Goal: Find specific page/section: Find specific page/section

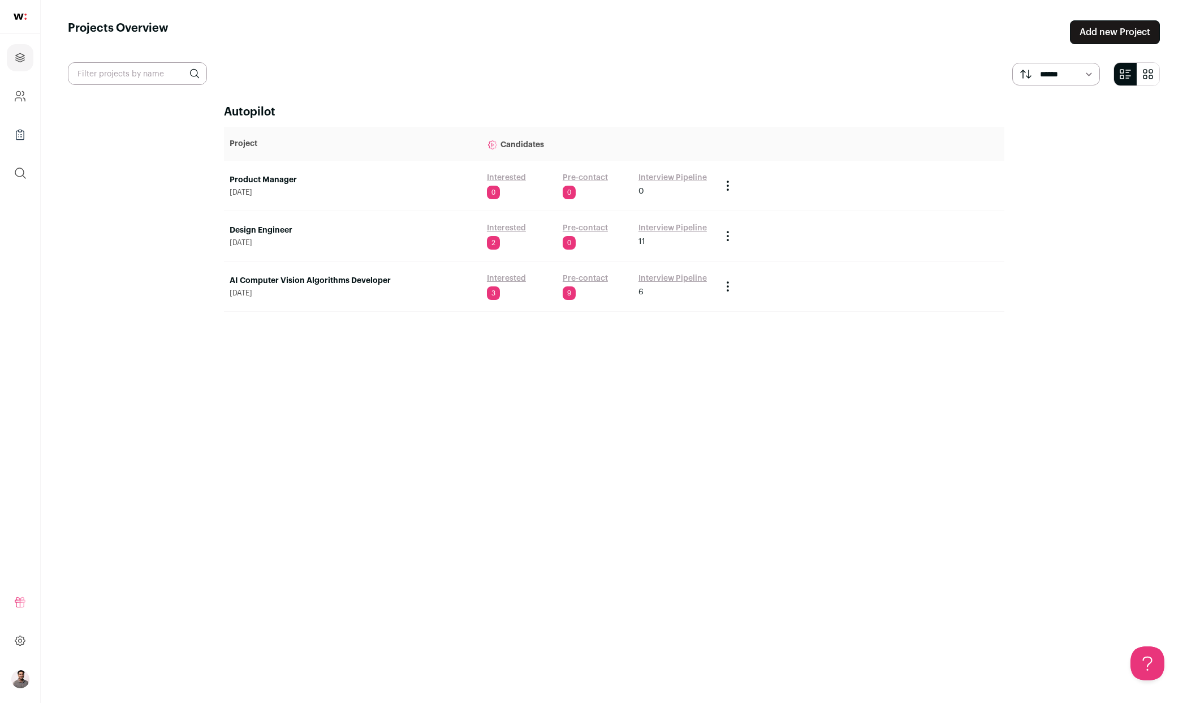
click at [682, 232] on link "Interview Pipeline" at bounding box center [673, 227] width 68 height 11
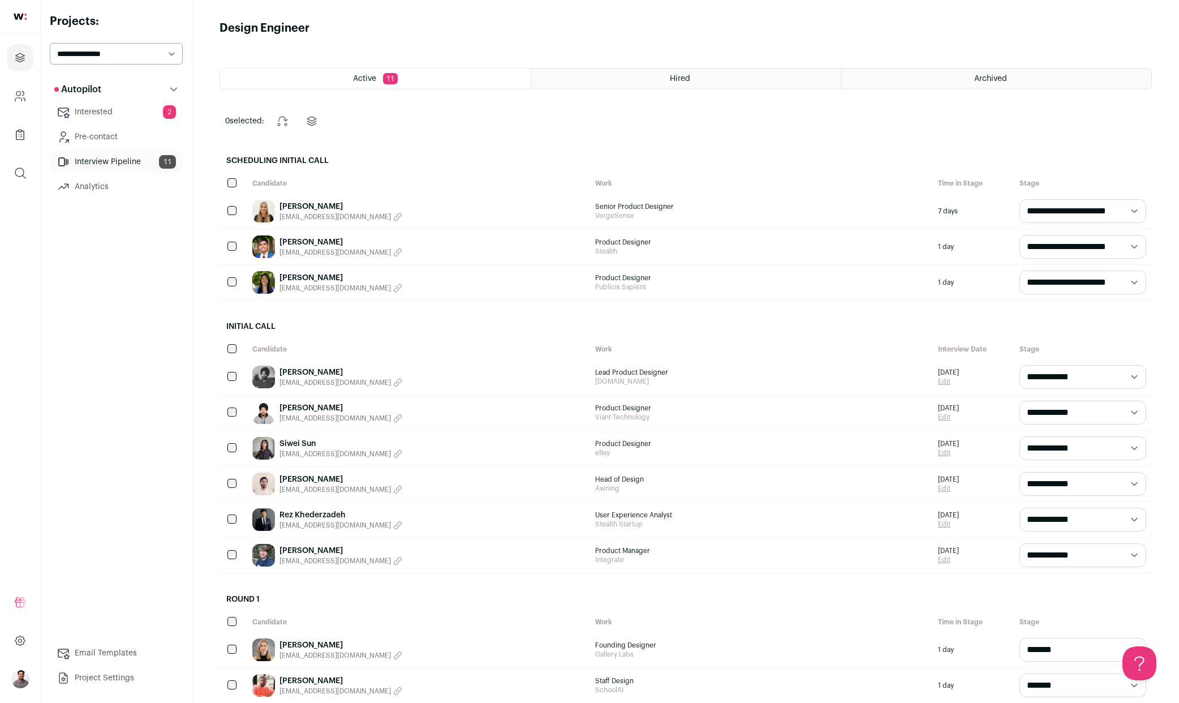
click at [470, 79] on div "Active 11" at bounding box center [375, 78] width 311 height 20
click at [364, 79] on span "Active" at bounding box center [364, 79] width 23 height 8
